Goal: Submit feedback/report problem

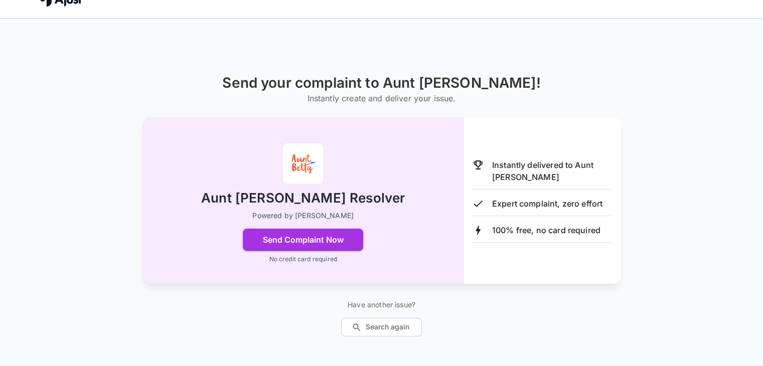
scroll to position [37, 0]
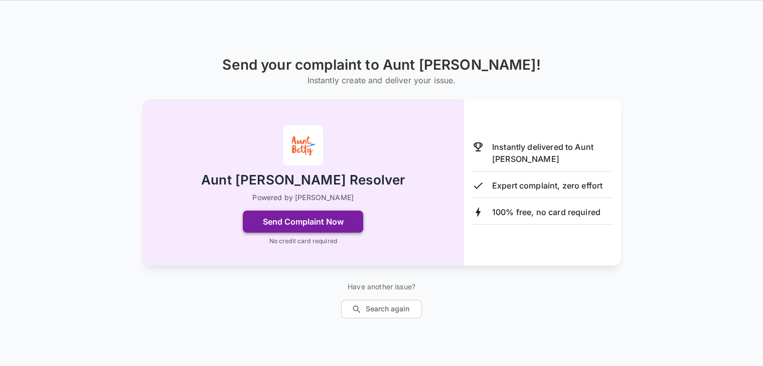
click at [323, 222] on button "Send Complaint Now" at bounding box center [303, 222] width 120 height 22
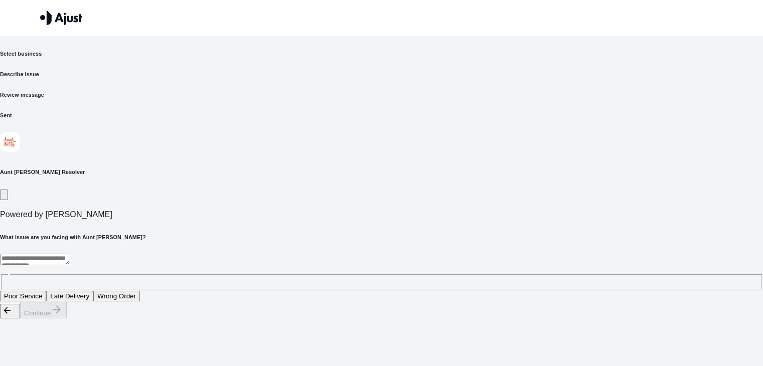
scroll to position [0, 0]
click at [46, 291] on button "Poor Service" at bounding box center [23, 296] width 46 height 11
click at [67, 318] on button "Continue" at bounding box center [43, 310] width 47 height 17
click at [98, 291] on button "Long wait times for assistance" at bounding box center [49, 296] width 98 height 11
click at [67, 318] on button "Continue" at bounding box center [43, 310] width 47 height 17
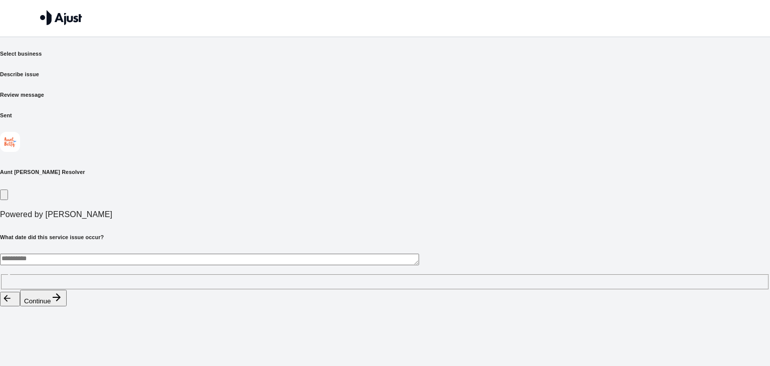
click at [181, 254] on textarea at bounding box center [209, 260] width 419 height 12
type textarea "**********"
click at [67, 306] on button "Continue" at bounding box center [43, 298] width 47 height 17
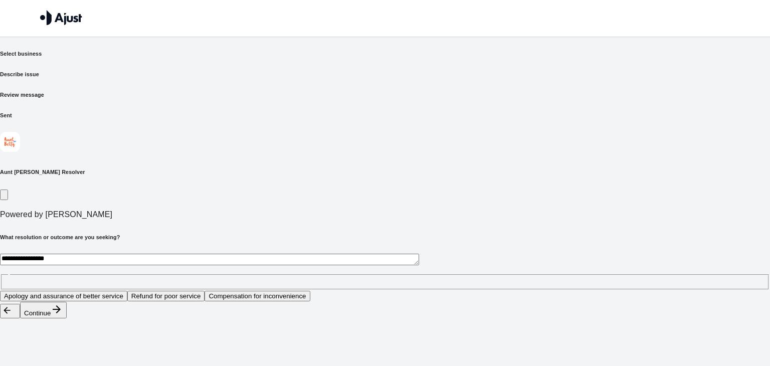
click at [127, 291] on button "Apology and assurance of better service" at bounding box center [63, 296] width 127 height 11
click at [67, 318] on button "Continue" at bounding box center [43, 310] width 47 height 17
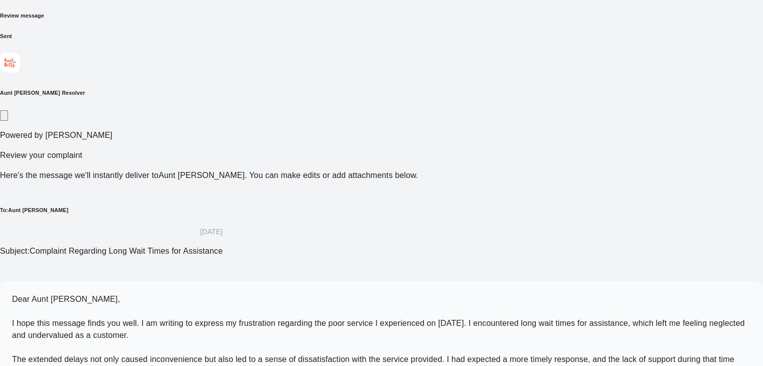
scroll to position [92, 0]
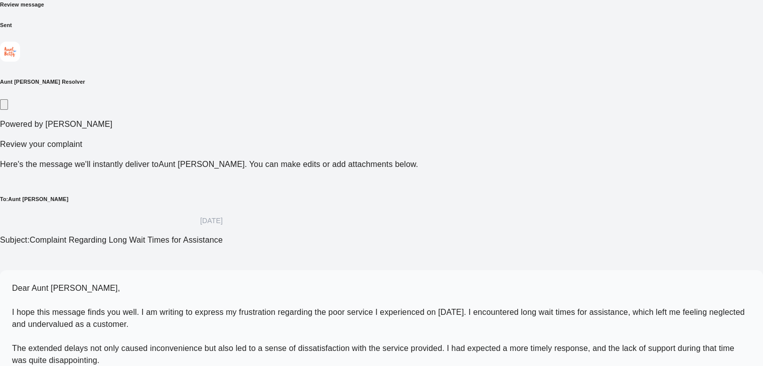
scroll to position [140, 0]
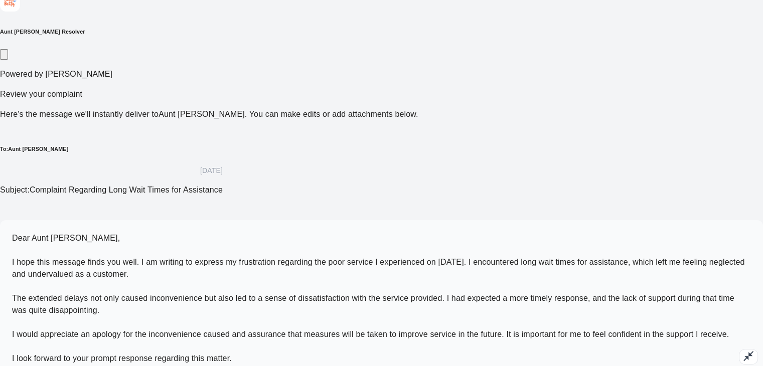
click at [182, 234] on span "Dear Aunt [PERSON_NAME], I hope this message finds you well. I am writing to ex…" at bounding box center [378, 298] width 732 height 129
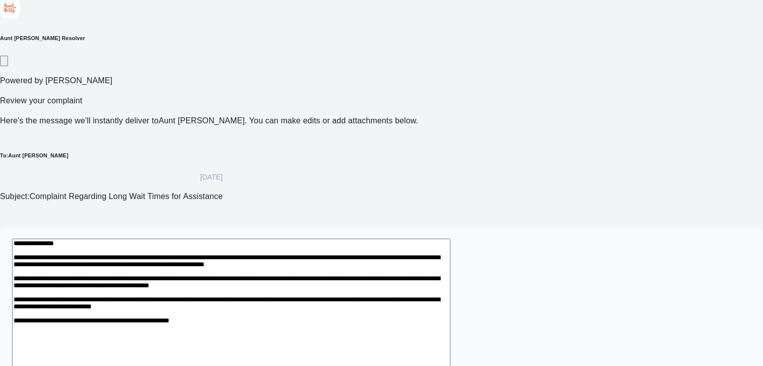
scroll to position [137, 0]
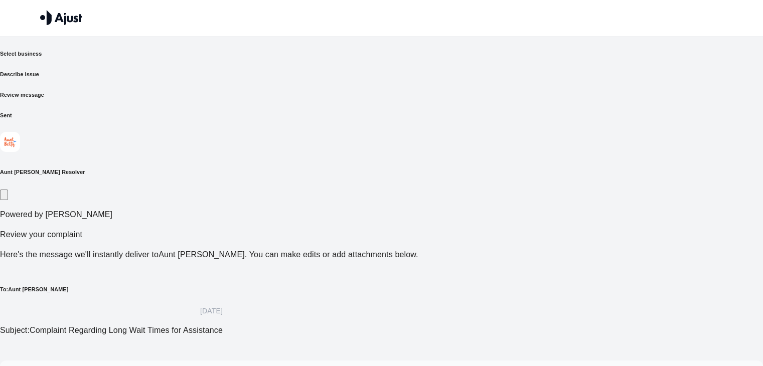
scroll to position [137, 0]
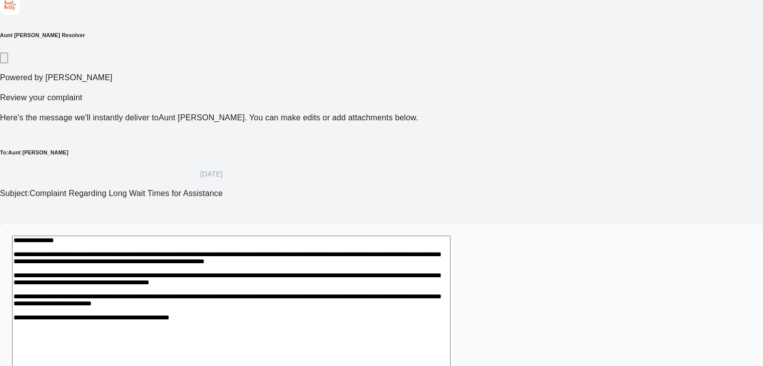
click at [181, 236] on textarea "**********" at bounding box center [231, 322] width 438 height 173
